Goal: Information Seeking & Learning: Learn about a topic

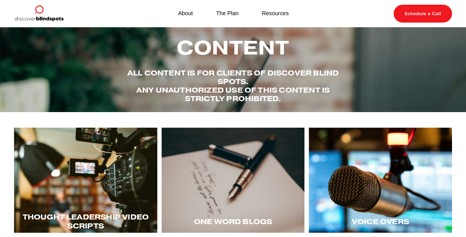
click at [110, 166] on div at bounding box center [85, 180] width 143 height 105
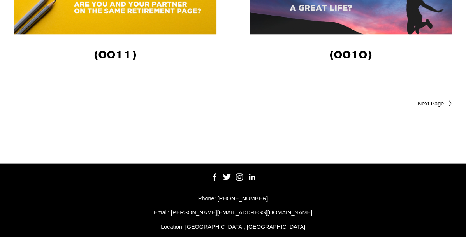
scroll to position [1336, 0]
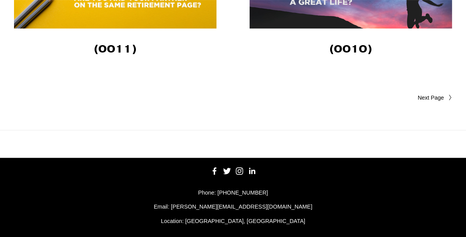
click at [431, 93] on span "Older Posts" at bounding box center [416, 97] width 56 height 9
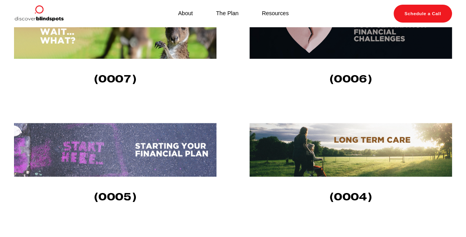
scroll to position [301, 0]
